Goal: Entertainment & Leisure: Consume media (video, audio)

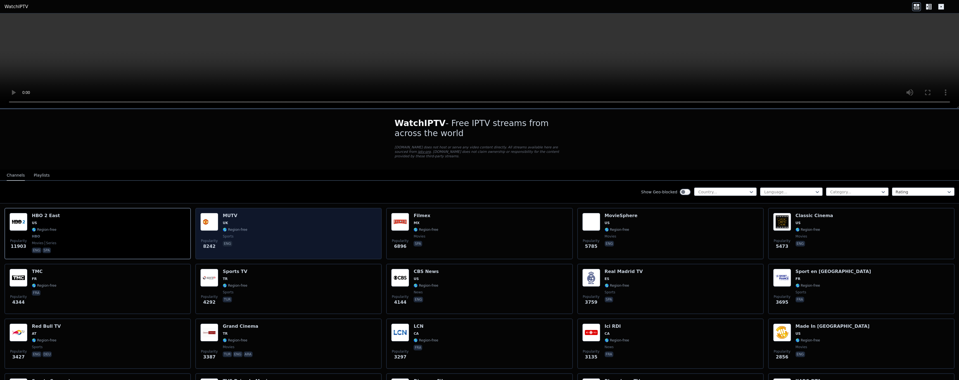
click at [243, 213] on h6 "MUTV" at bounding box center [235, 216] width 25 height 6
click at [266, 219] on div "Popularity 8242 MUTV [GEOGRAPHIC_DATA] 🌎 Region-free sports eng" at bounding box center [288, 233] width 176 height 41
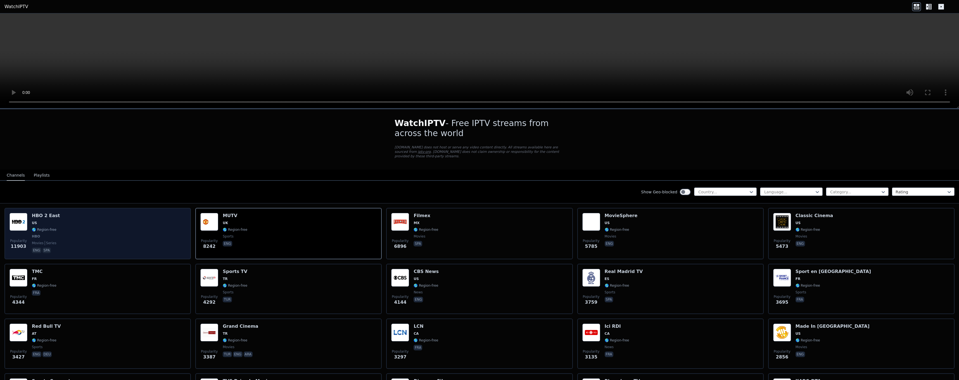
click at [46, 213] on h6 "HBO 2 East" at bounding box center [46, 216] width 28 height 6
click at [32, 214] on div "HBO 2 East US 🌎 Region-free HBO movies series eng spa" at bounding box center [46, 233] width 28 height 41
click at [33, 214] on div "HBO 2 East US 🌎 Region-free HBO movies series eng spa" at bounding box center [46, 233] width 28 height 41
drag, startPoint x: 33, startPoint y: 214, endPoint x: 27, endPoint y: 222, distance: 9.7
click at [27, 222] on img at bounding box center [19, 222] width 18 height 18
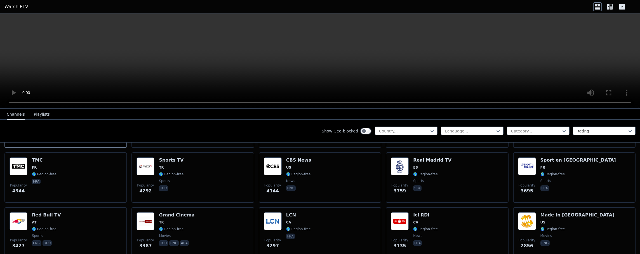
scroll to position [37, 0]
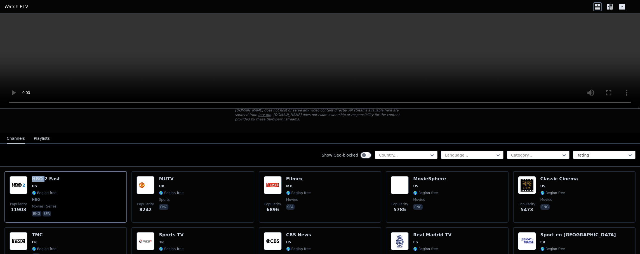
click at [401, 152] on div at bounding box center [403, 155] width 51 height 6
type input "*"
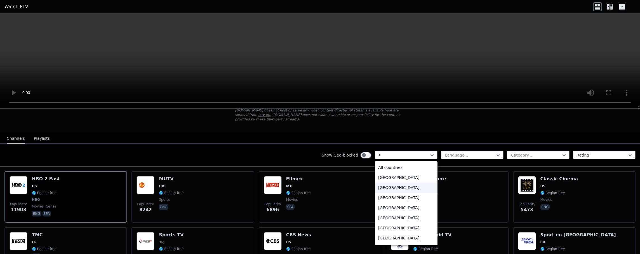
click at [396, 182] on div "[GEOGRAPHIC_DATA]" at bounding box center [406, 187] width 63 height 10
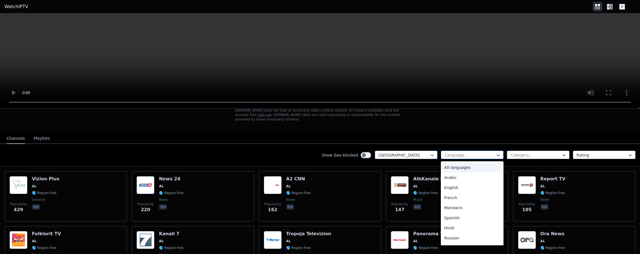
click at [459, 152] on div at bounding box center [469, 155] width 51 height 6
click at [458, 152] on div at bounding box center [469, 155] width 51 height 6
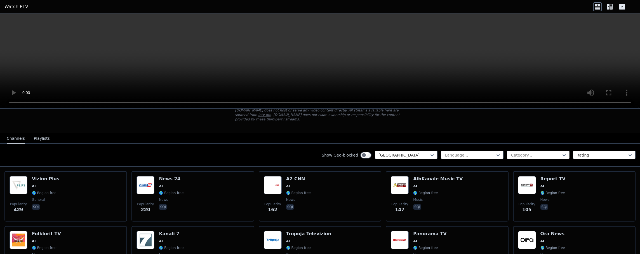
click at [539, 152] on div at bounding box center [535, 155] width 51 height 6
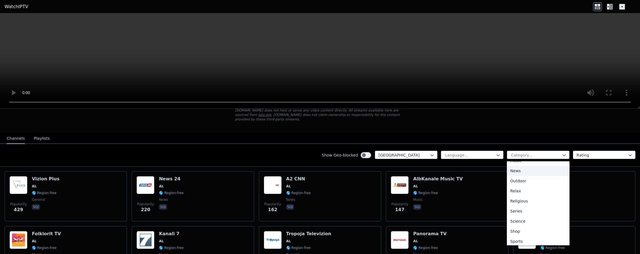
scroll to position [190, 0]
click at [524, 214] on div "Sports" at bounding box center [537, 219] width 63 height 10
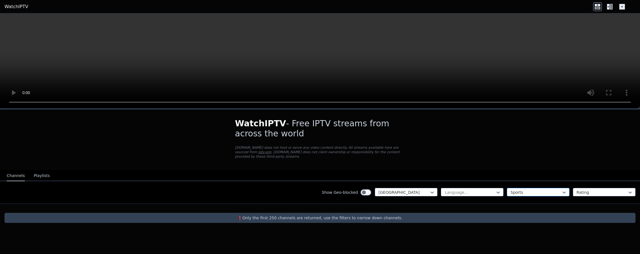
click at [539, 189] on div at bounding box center [535, 192] width 51 height 6
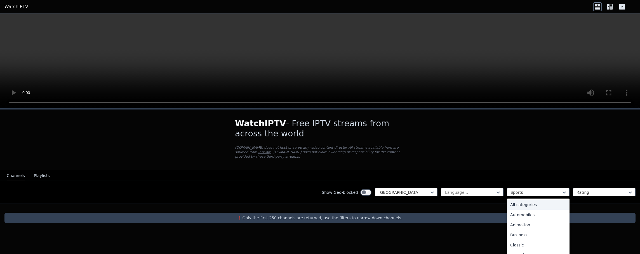
click at [519, 201] on div "All categories" at bounding box center [537, 204] width 63 height 10
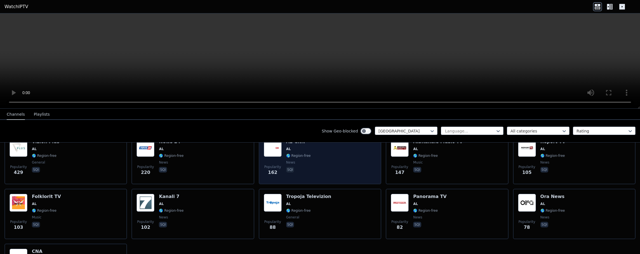
scroll to position [56, 0]
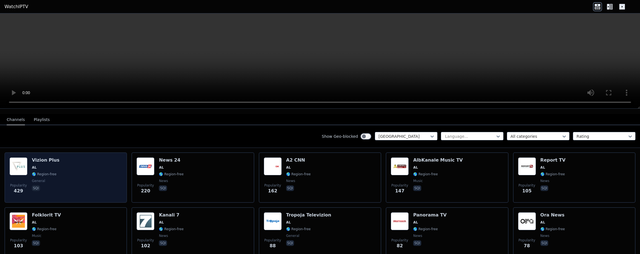
click at [35, 157] on h6 "Vizion Plus" at bounding box center [45, 160] width 27 height 6
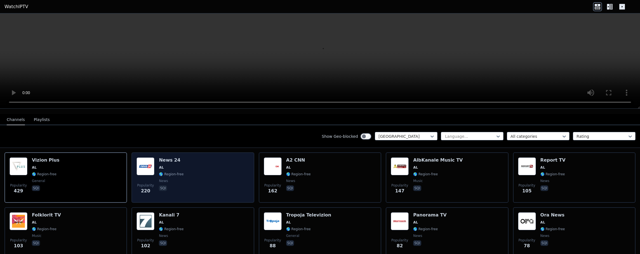
click at [174, 165] on span "AL" at bounding box center [171, 167] width 25 height 4
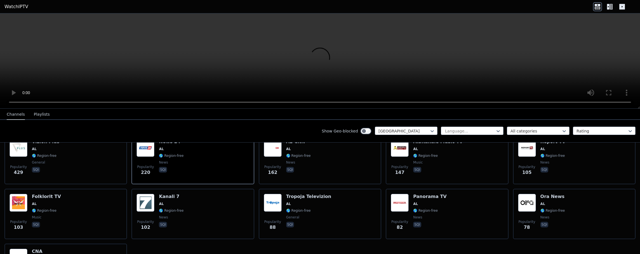
scroll to position [0, 0]
